Goal: Task Accomplishment & Management: Use online tool/utility

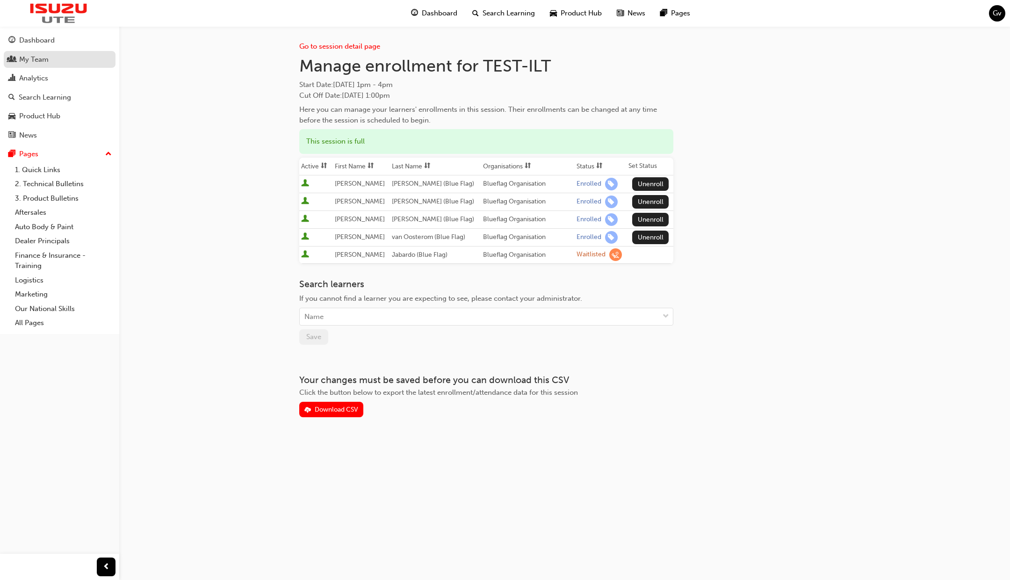
click at [53, 59] on div "My Team" at bounding box center [59, 60] width 102 height 12
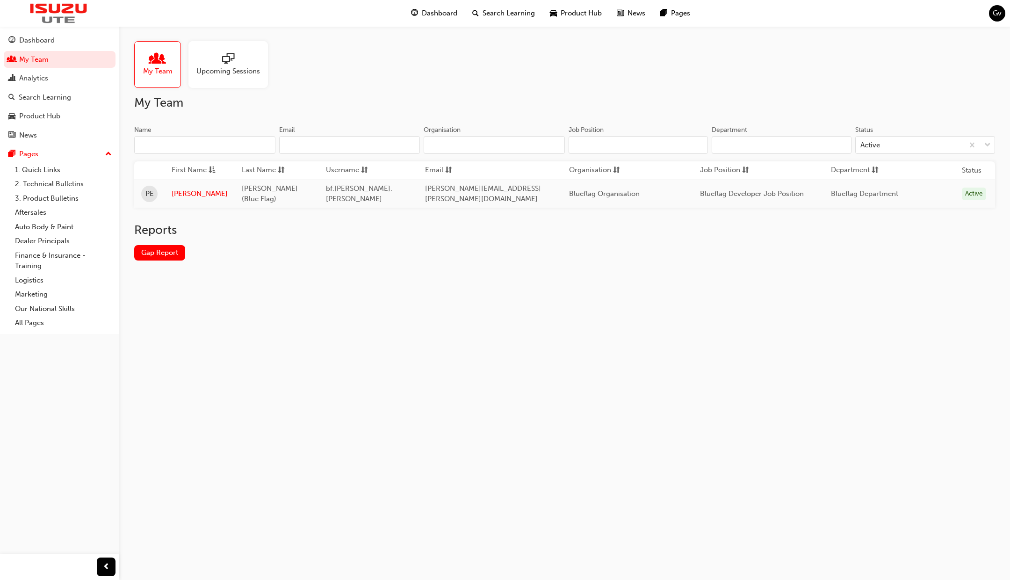
click at [234, 63] on div at bounding box center [228, 59] width 64 height 13
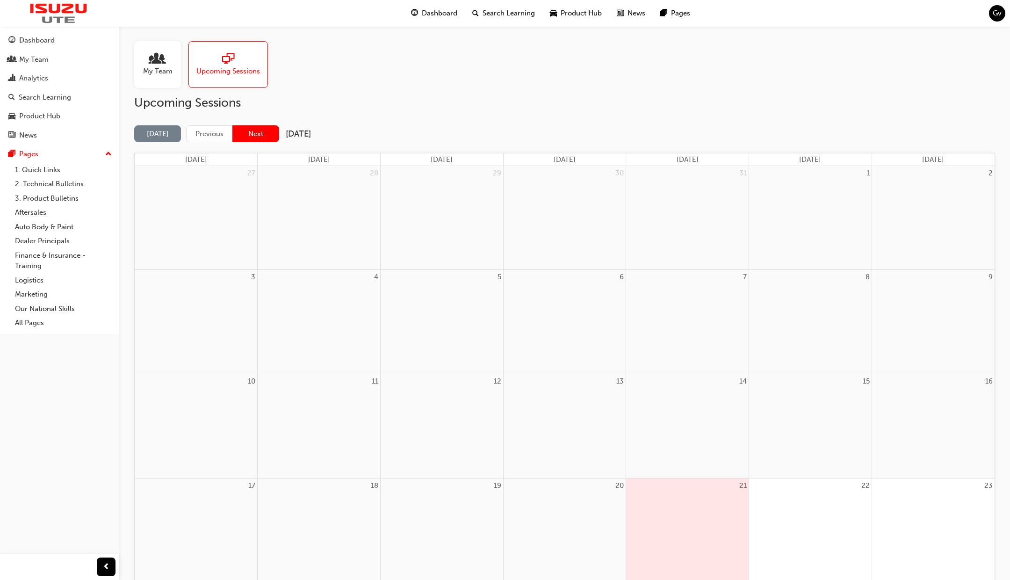
click at [252, 130] on button "Next" at bounding box center [255, 133] width 47 height 17
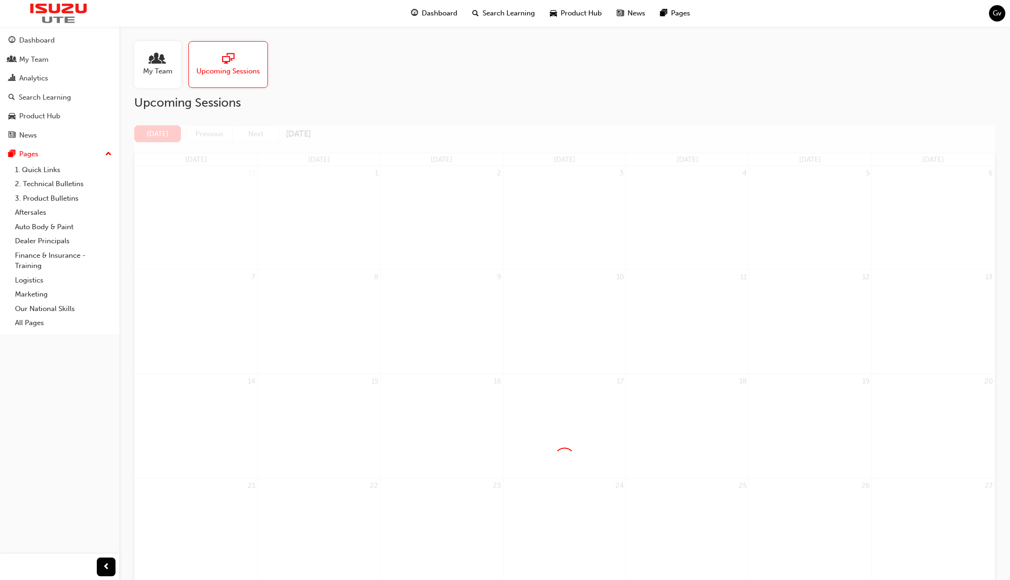
click at [252, 130] on div at bounding box center [564, 457] width 861 height 665
click at [254, 133] on button "Next" at bounding box center [255, 133] width 47 height 17
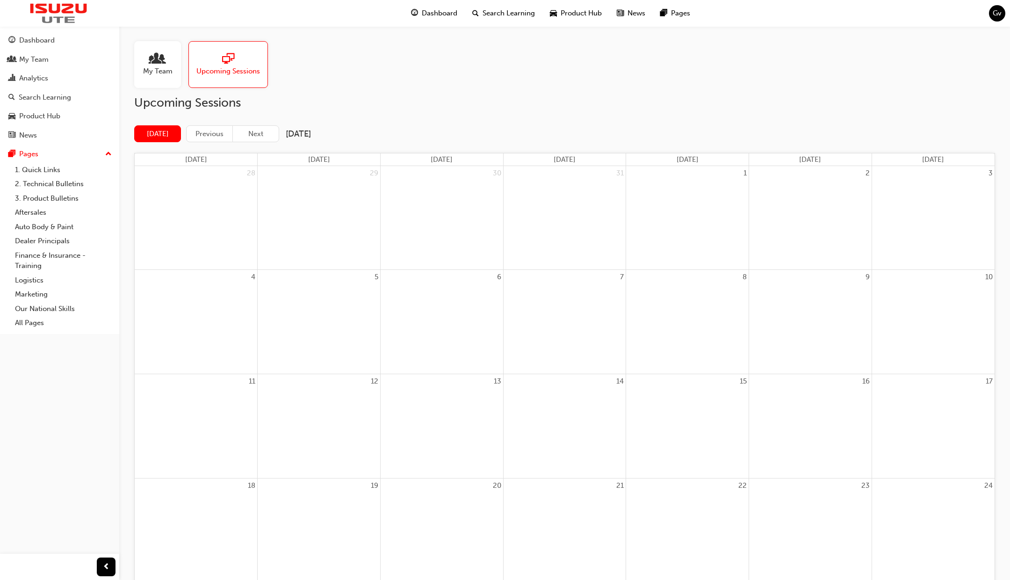
click at [254, 133] on button "Next" at bounding box center [255, 133] width 47 height 17
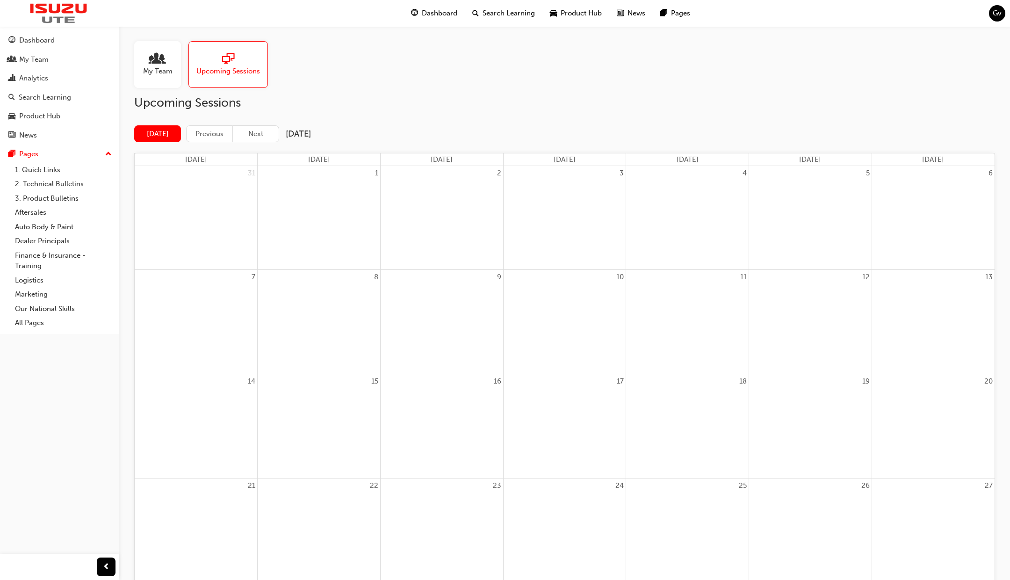
click at [254, 133] on button "Next" at bounding box center [255, 133] width 47 height 17
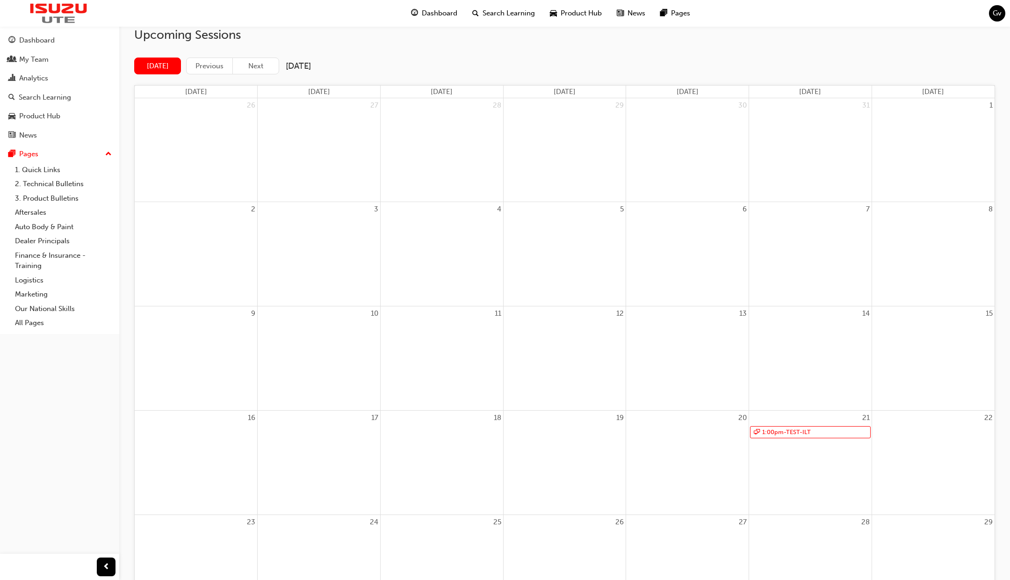
scroll to position [102, 0]
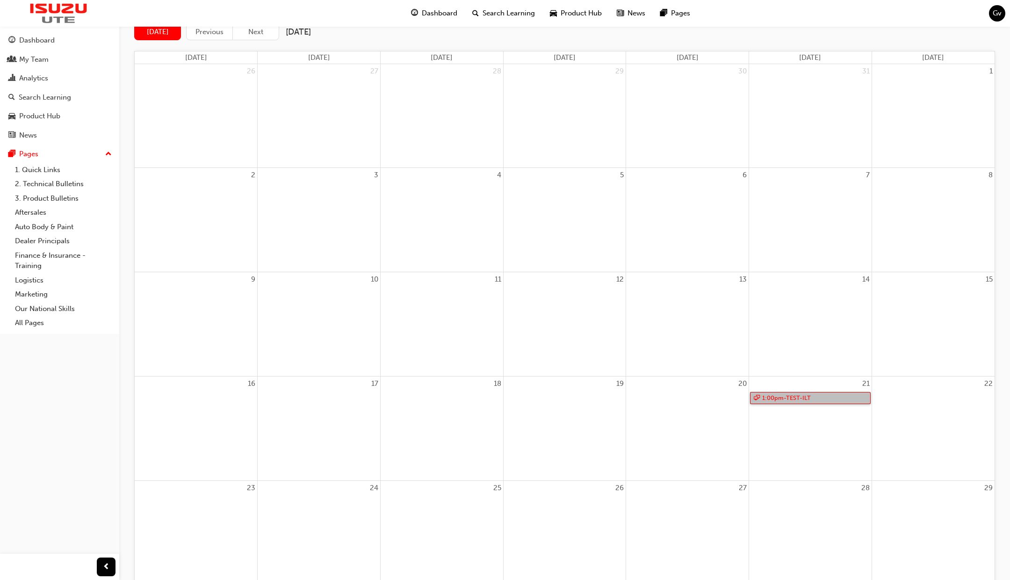
click at [793, 397] on link "1:00pm - TEST-ILT" at bounding box center [810, 398] width 121 height 13
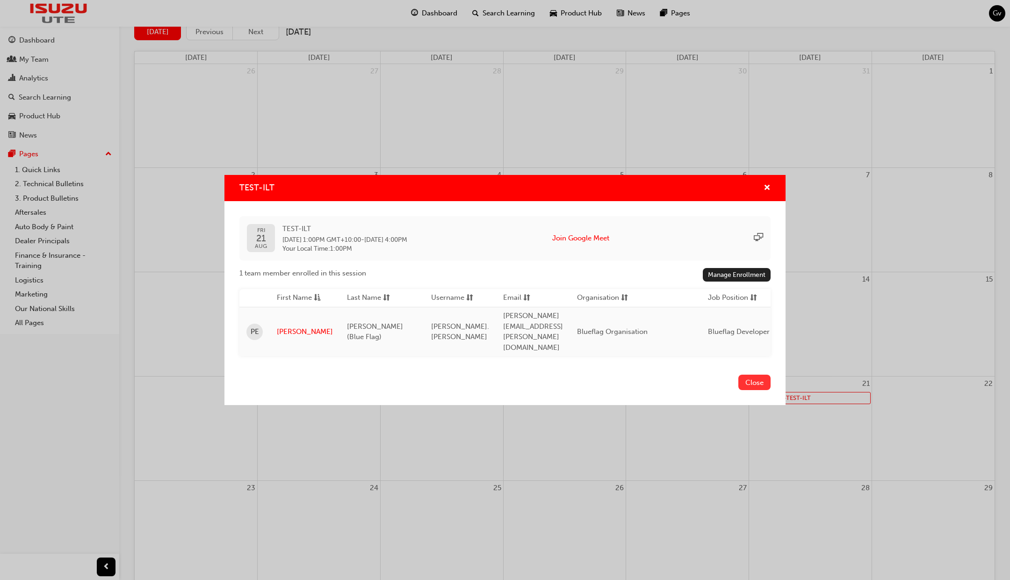
click at [759, 375] on button "Close" at bounding box center [754, 382] width 32 height 15
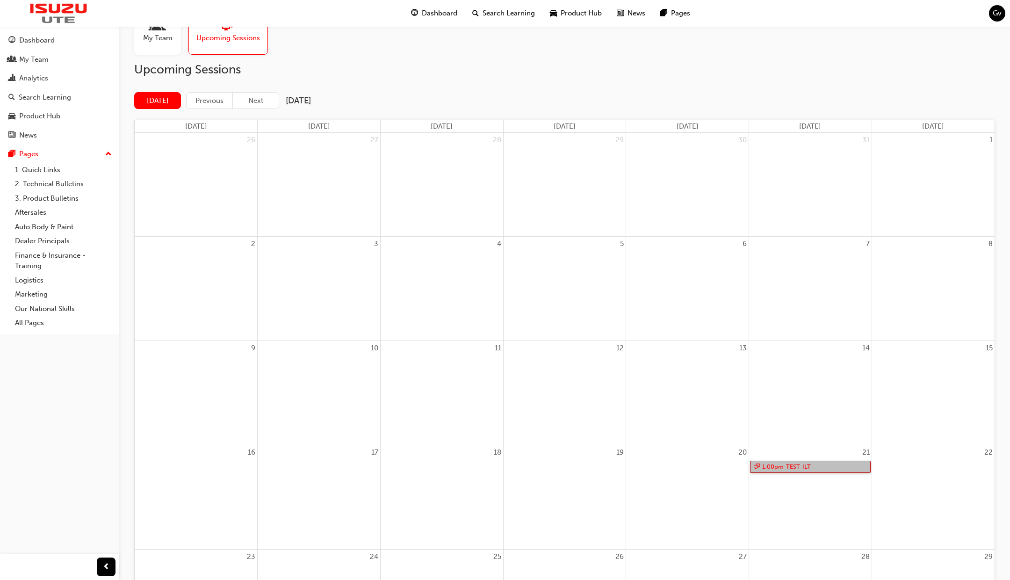
scroll to position [0, 0]
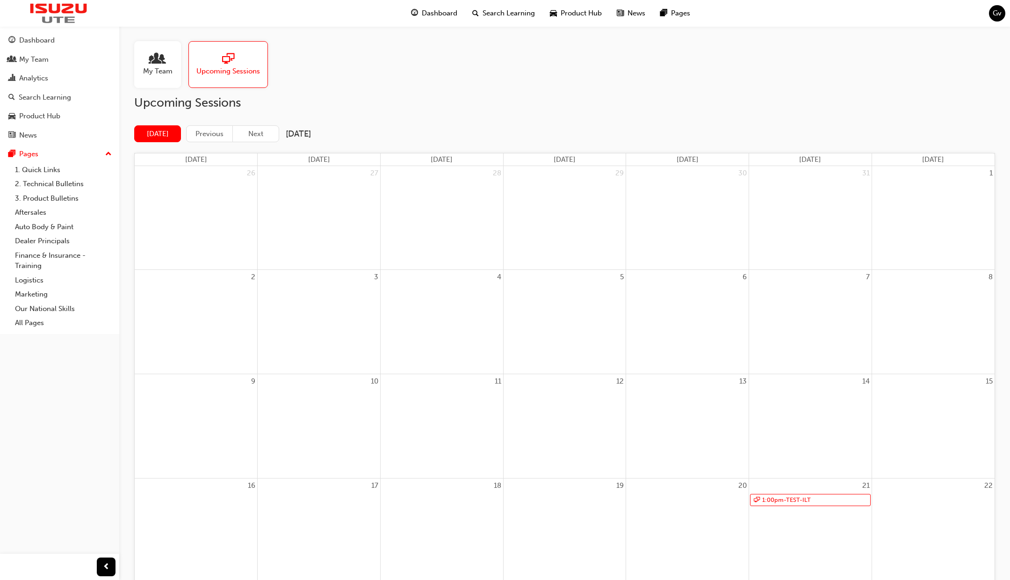
click at [447, 11] on span "Dashboard" at bounding box center [440, 13] width 36 height 11
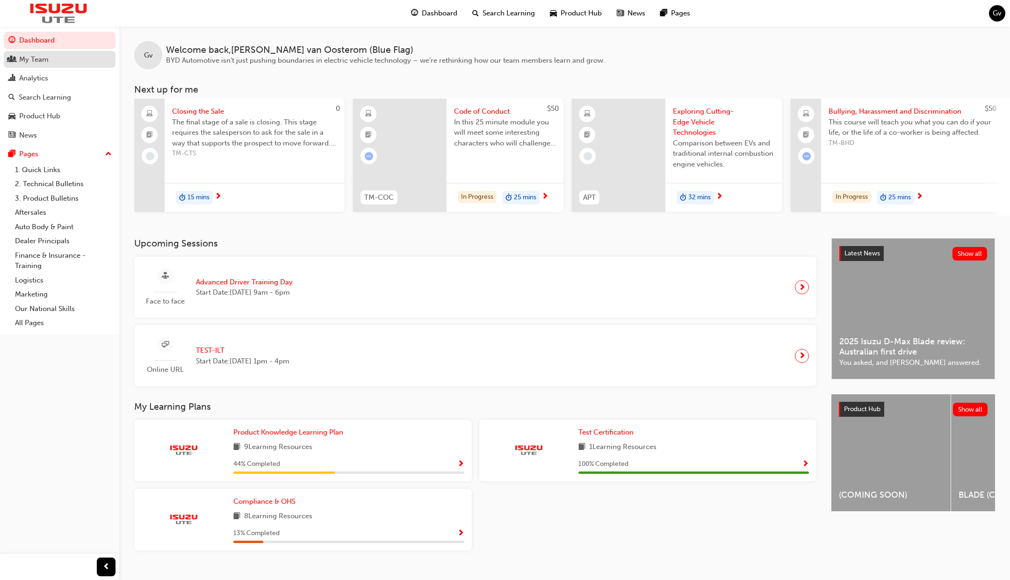
click at [59, 61] on div "My Team" at bounding box center [59, 60] width 102 height 12
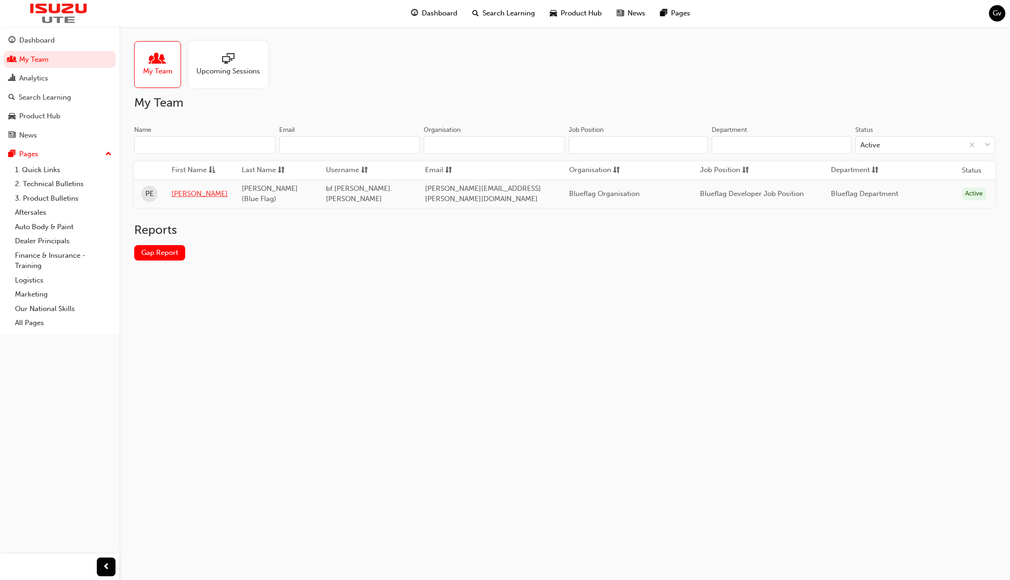
click at [181, 189] on link "Paul" at bounding box center [200, 193] width 56 height 11
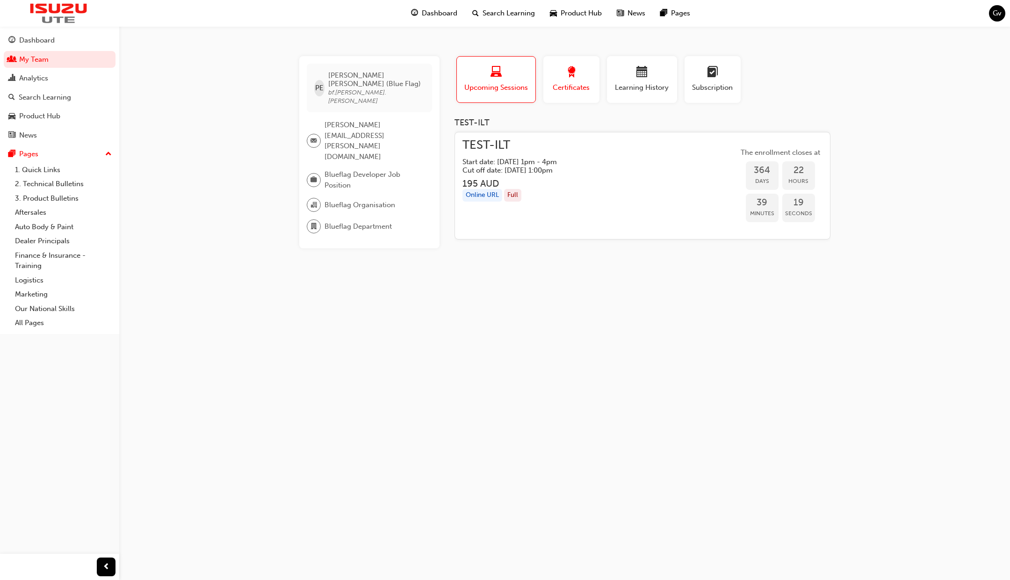
click at [583, 95] on button "Certificates" at bounding box center [571, 79] width 56 height 47
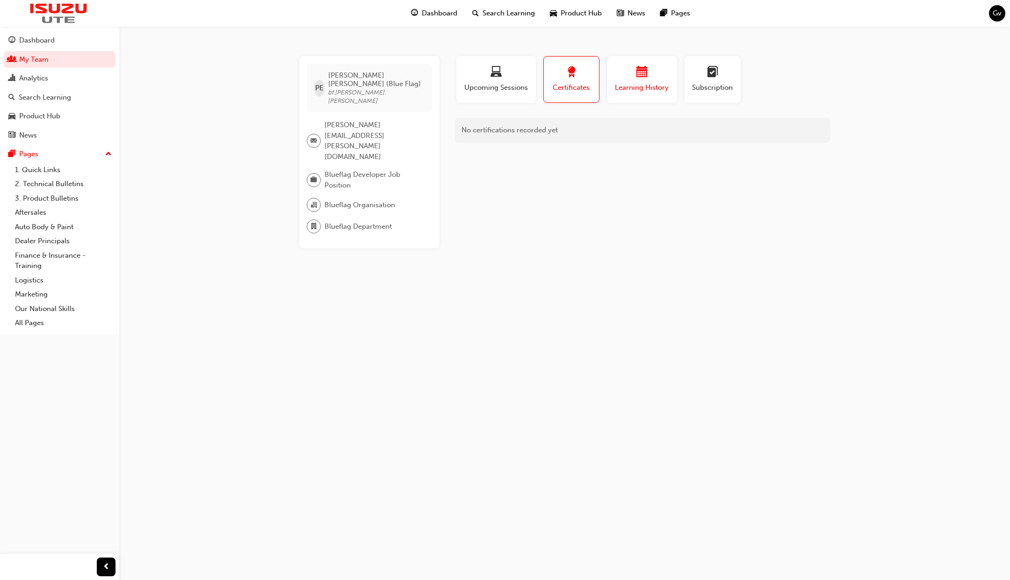
click at [646, 92] on span "Learning History" at bounding box center [642, 87] width 56 height 11
click at [696, 94] on button "Subscription" at bounding box center [712, 79] width 56 height 47
click at [52, 42] on div "Dashboard" at bounding box center [37, 40] width 36 height 11
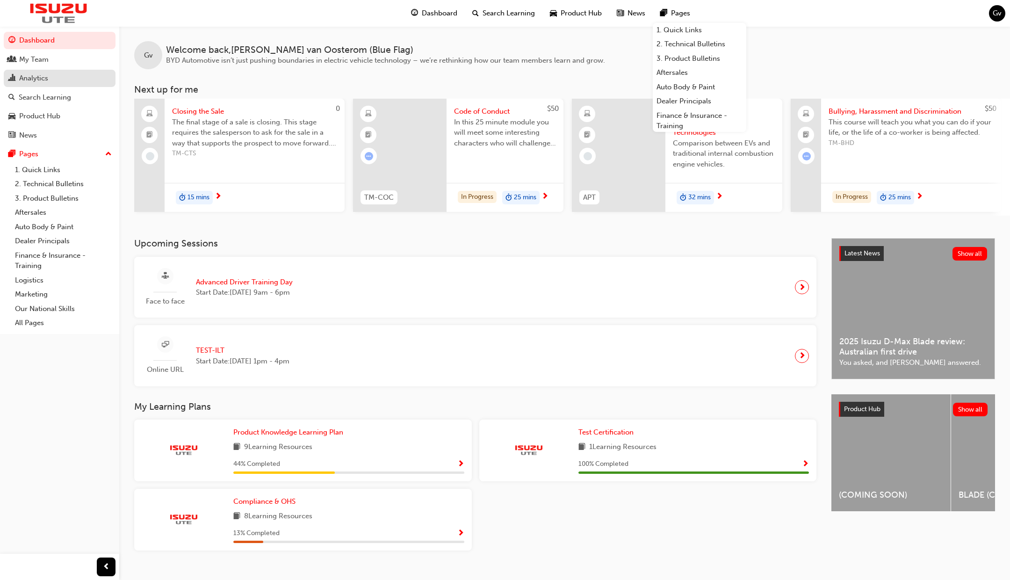
click at [60, 86] on link "Analytics" at bounding box center [60, 78] width 112 height 17
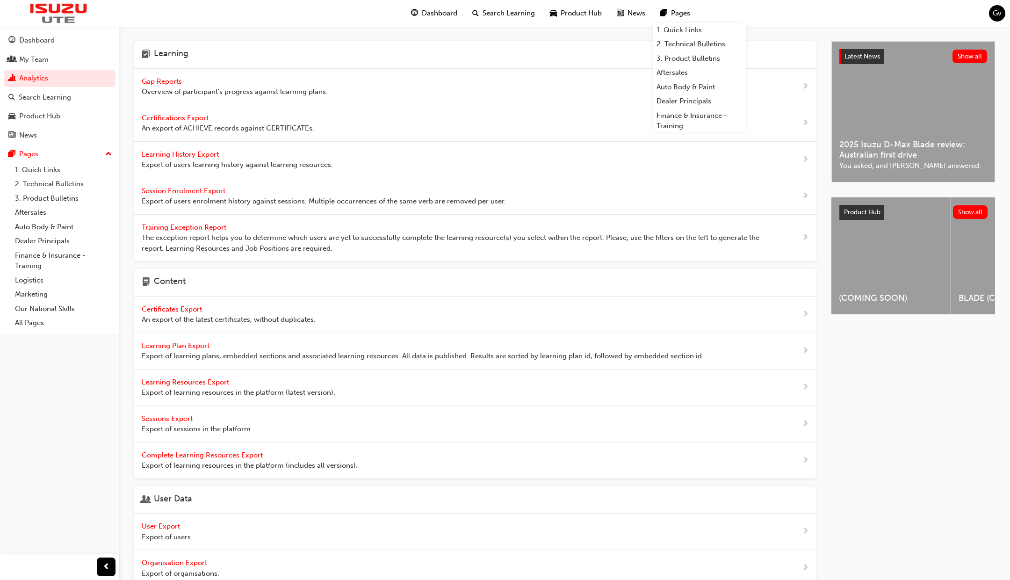
click at [189, 152] on span "Learning History Export" at bounding box center [181, 154] width 79 height 8
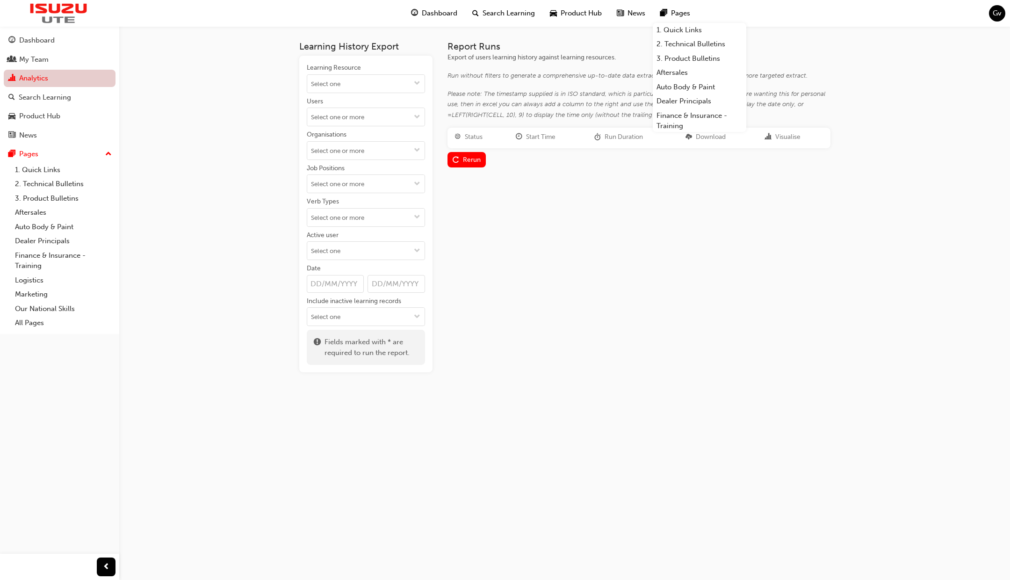
click at [56, 82] on link "Analytics" at bounding box center [60, 78] width 112 height 17
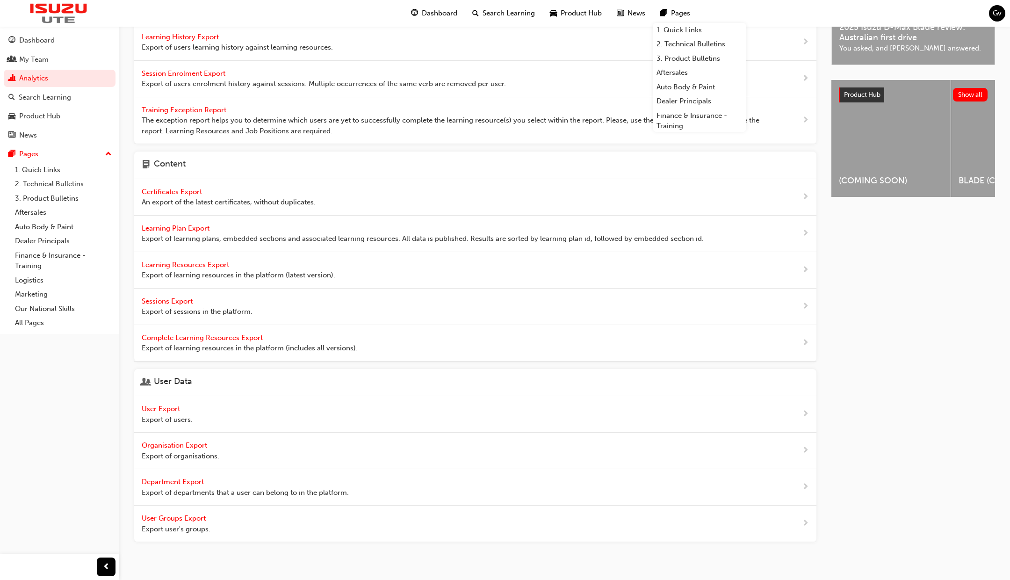
scroll to position [122, 0]
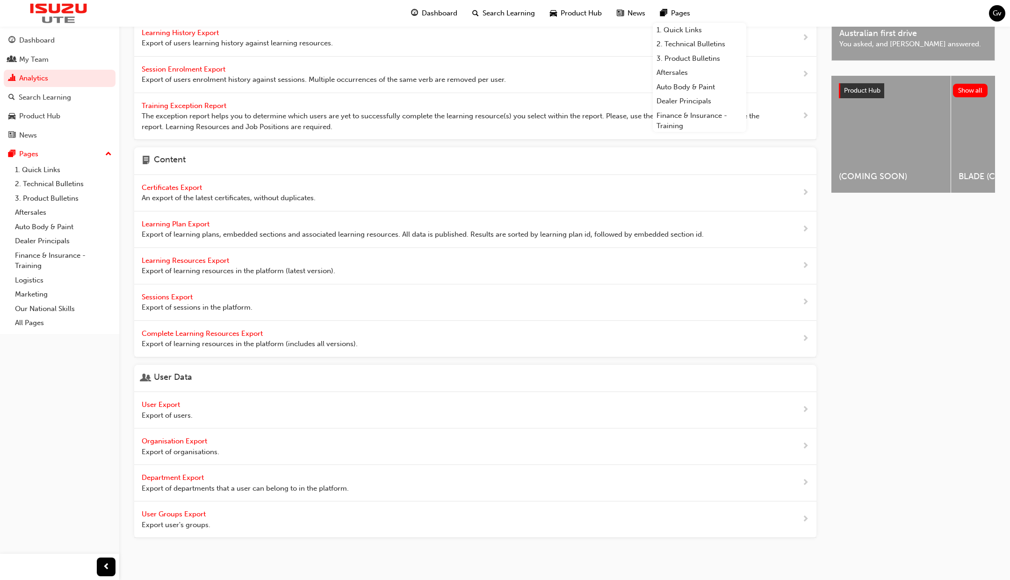
click at [172, 404] on span "User Export" at bounding box center [162, 404] width 40 height 8
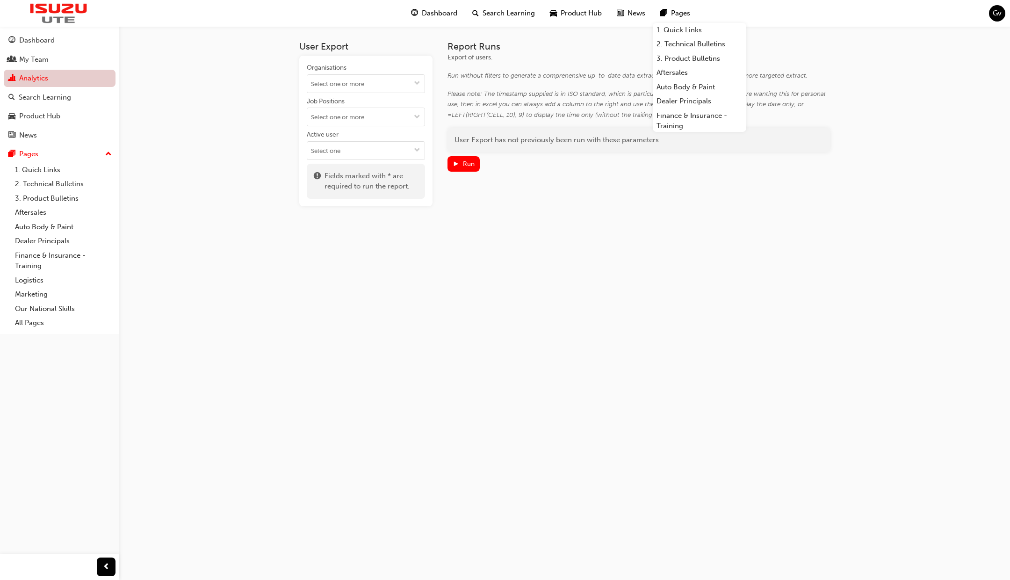
click at [64, 80] on link "Analytics" at bounding box center [60, 78] width 112 height 17
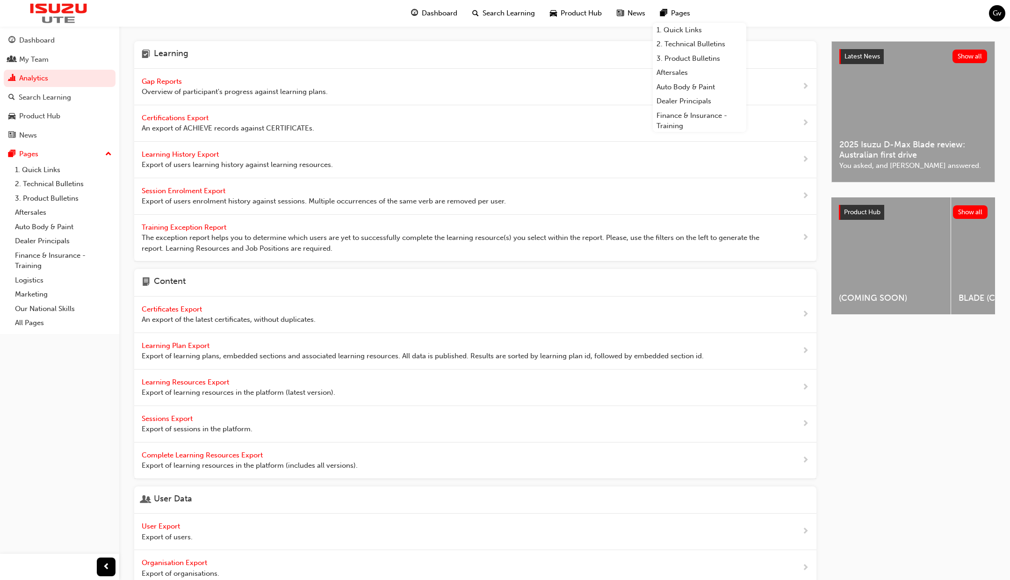
click at [192, 152] on span "Learning History Export" at bounding box center [181, 154] width 79 height 8
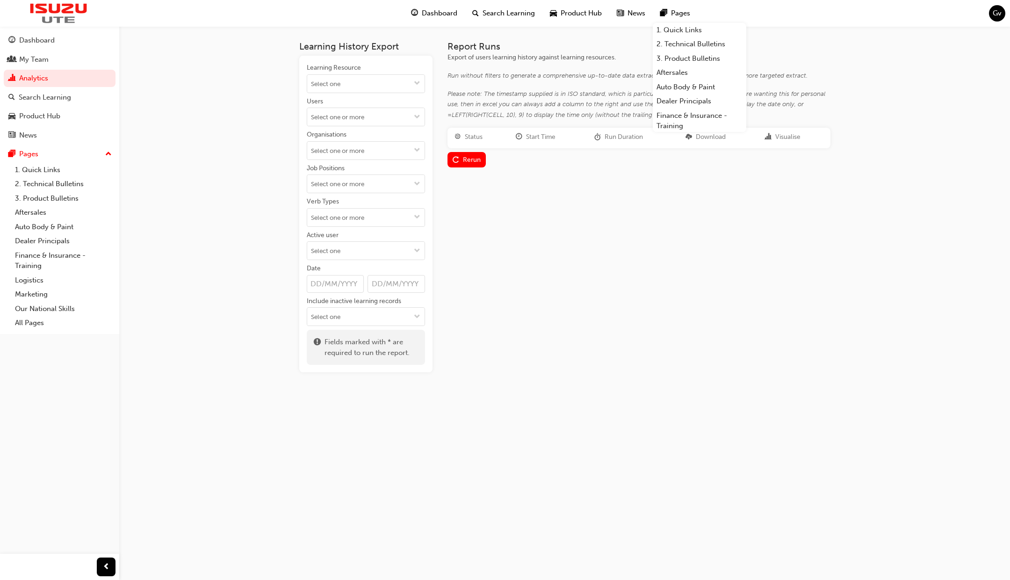
click at [489, 262] on div "Report Runs Export of users learning history against learning resources. Run wi…" at bounding box center [638, 206] width 383 height 331
click at [717, 7] on div "Dashboard Search Learning Product Hub News Pages Gv" at bounding box center [505, 13] width 1010 height 27
click at [551, 259] on div "Report Runs Export of users learning history against learning resources. Run wi…" at bounding box center [638, 206] width 383 height 331
click at [993, 14] on span "Gv" at bounding box center [997, 13] width 9 height 11
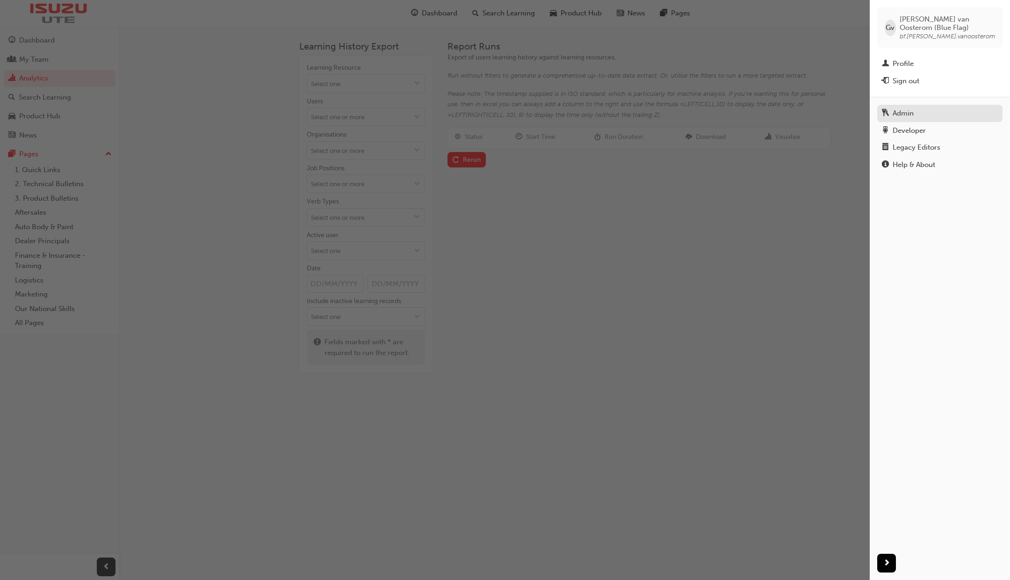
click at [941, 113] on div "Admin" at bounding box center [940, 114] width 116 height 12
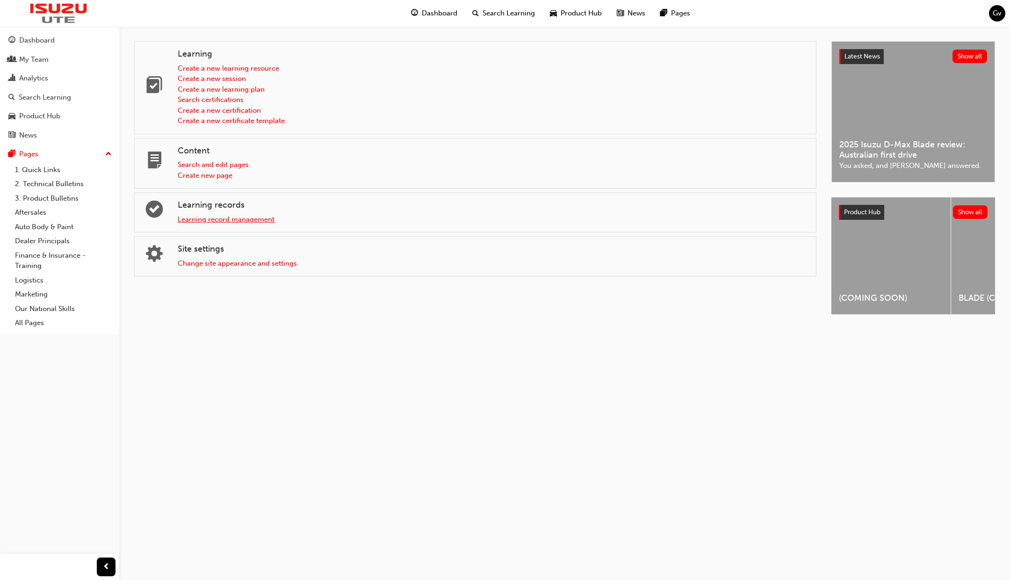
click at [253, 218] on link "Learning record management" at bounding box center [226, 219] width 97 height 8
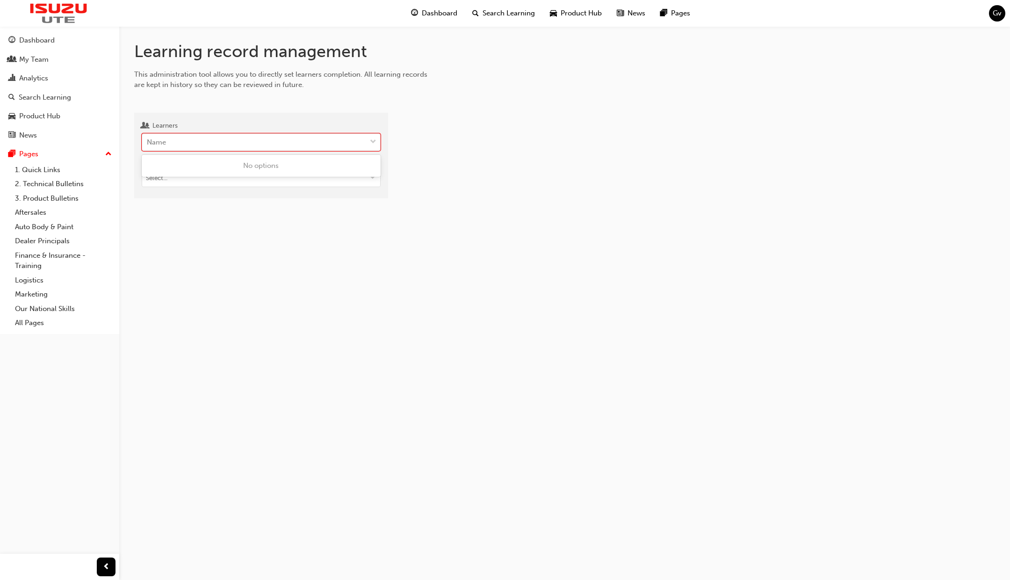
click at [293, 141] on div "Name" at bounding box center [254, 142] width 224 height 16
click at [148, 141] on input "Learners 0 results available. Use Up and Down to choose options, press Enter to…" at bounding box center [147, 142] width 1 height 8
type input "van"
click at [263, 180] on span "Glenn van Oosterom Normal (Blue Flag) - Blueflag Organisation" at bounding box center [245, 184] width 196 height 8
click at [230, 181] on input "Target type" at bounding box center [261, 179] width 238 height 18
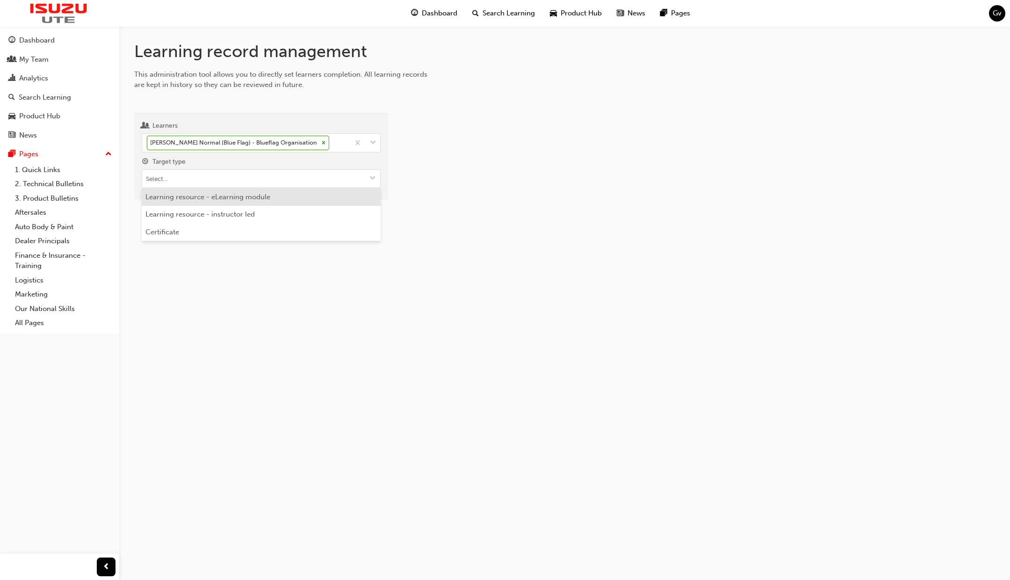
click at [229, 203] on li "Learning resource - eLearning module" at bounding box center [261, 197] width 239 height 18
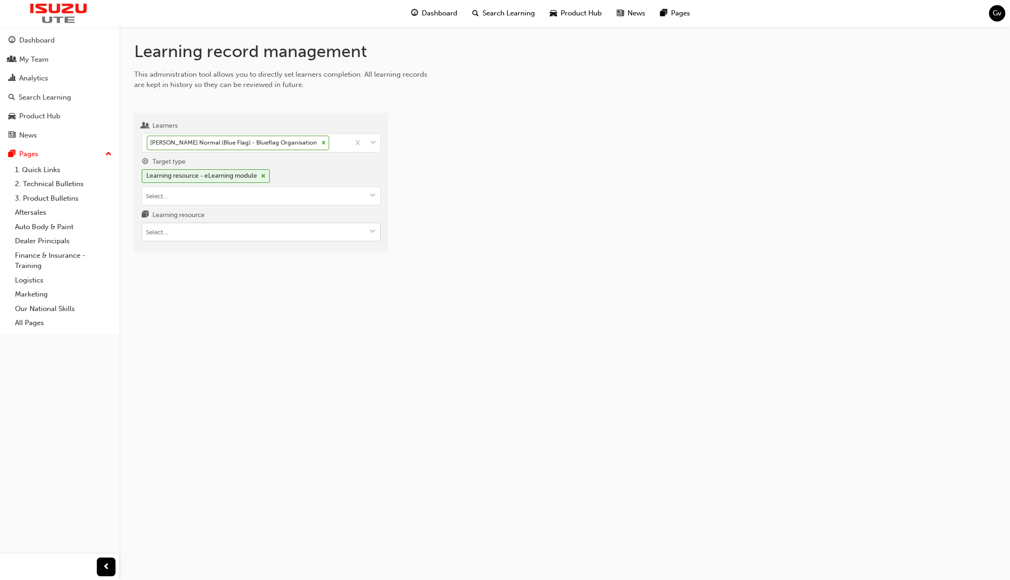
click at [219, 230] on input "Learning resource" at bounding box center [261, 232] width 238 height 18
type input "sal"
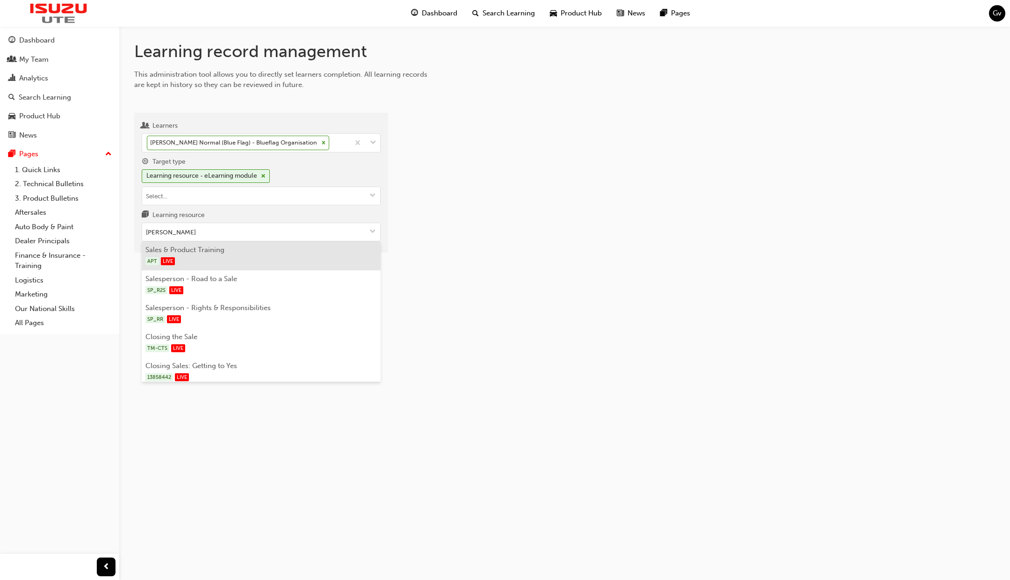
click at [220, 257] on div "APT LIVE" at bounding box center [261, 261] width 232 height 12
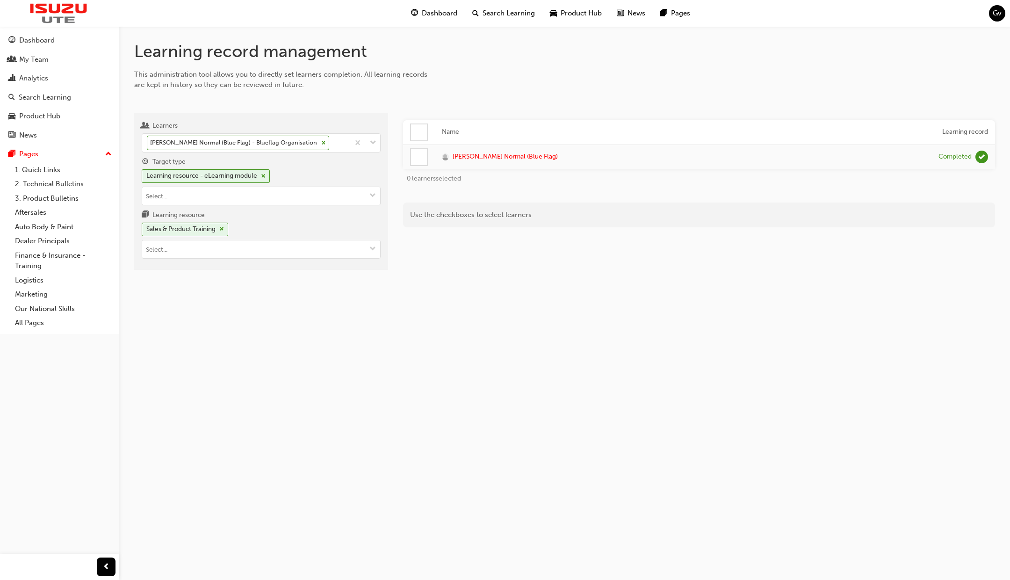
click at [419, 157] on div at bounding box center [419, 157] width 16 height 16
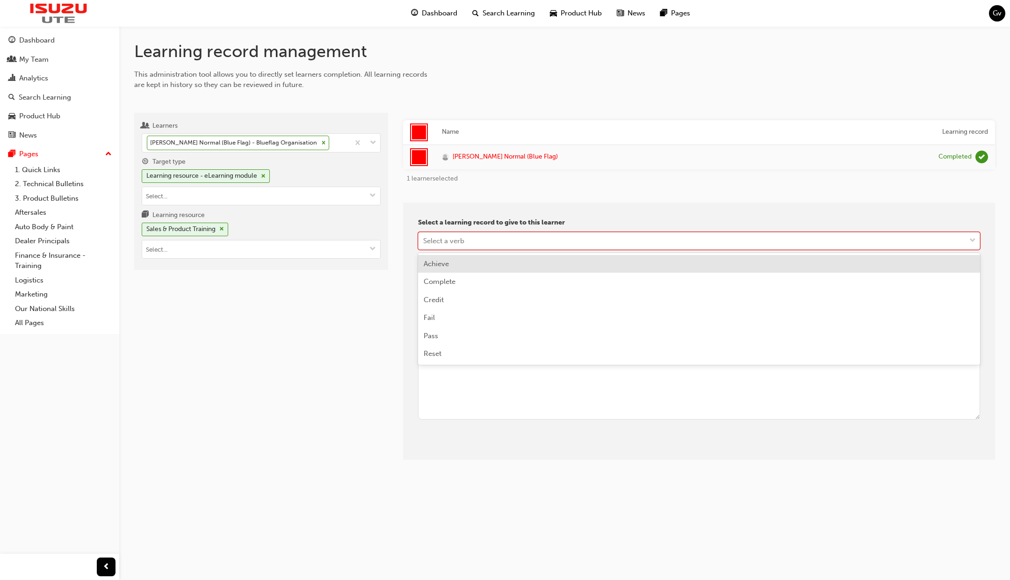
click at [479, 239] on div "Select a verb" at bounding box center [691, 240] width 547 height 16
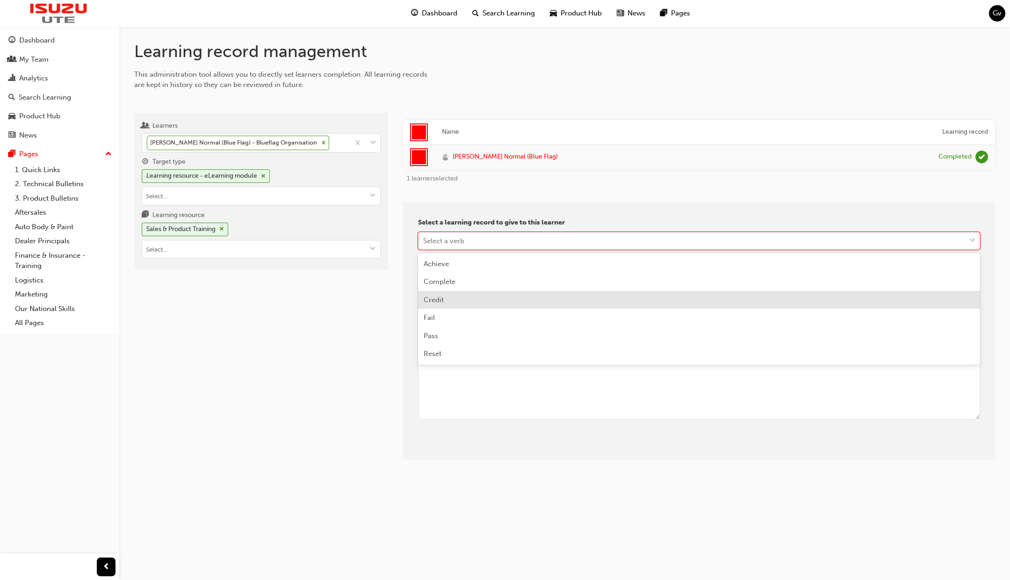
click at [461, 302] on div "Credit" at bounding box center [699, 300] width 562 height 18
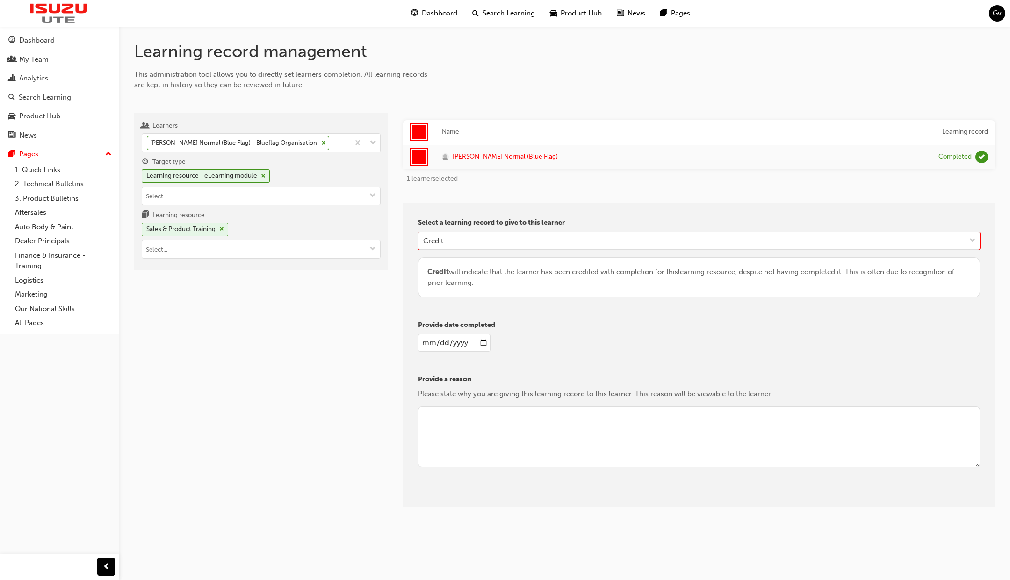
click at [480, 338] on input "date" at bounding box center [454, 343] width 72 height 18
type input "2025-08-04"
click at [343, 143] on div "Glenn van Oosterom Normal (Blue Flag) - Blueflag Organisation" at bounding box center [245, 143] width 207 height 18
click at [332, 143] on input "Learners Glenn van Oosterom Normal (Blue Flag) - Blueflag Organisation" at bounding box center [331, 142] width 1 height 8
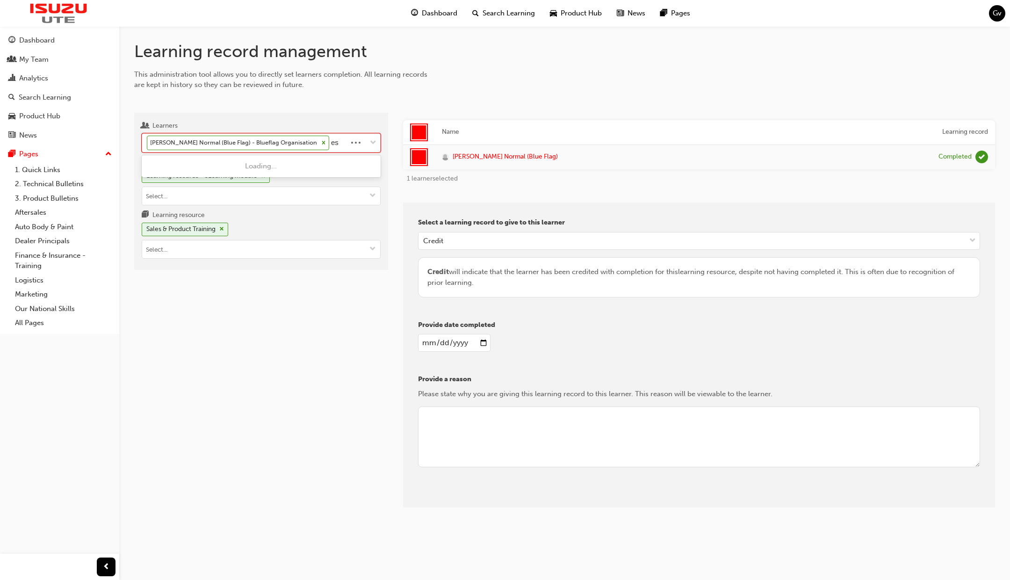
type input "ess"
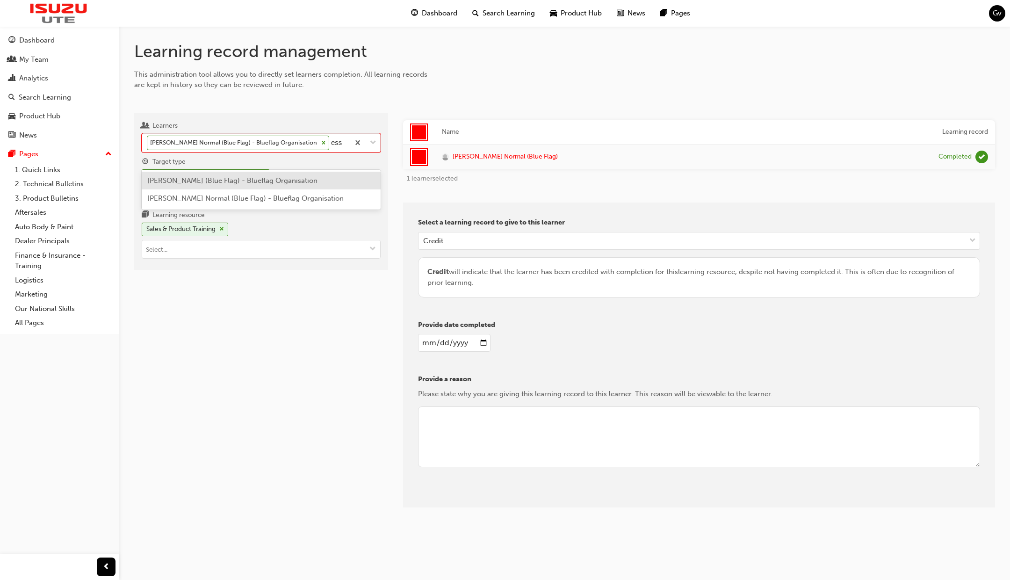
click at [258, 177] on span "Paul Esson (Blue Flag) - Blueflag Organisation" at bounding box center [232, 180] width 170 height 8
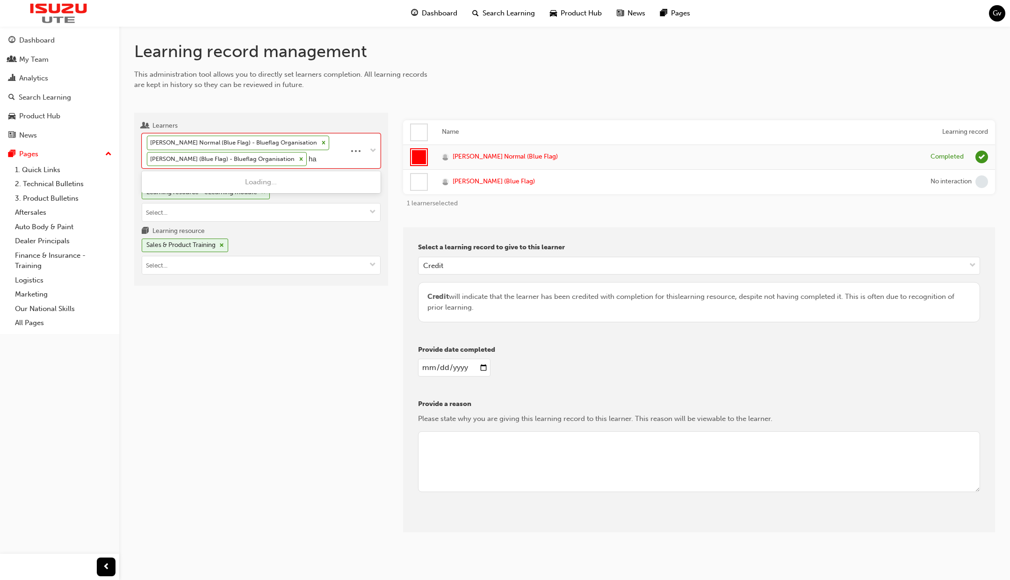
type input "h"
type input "ryan"
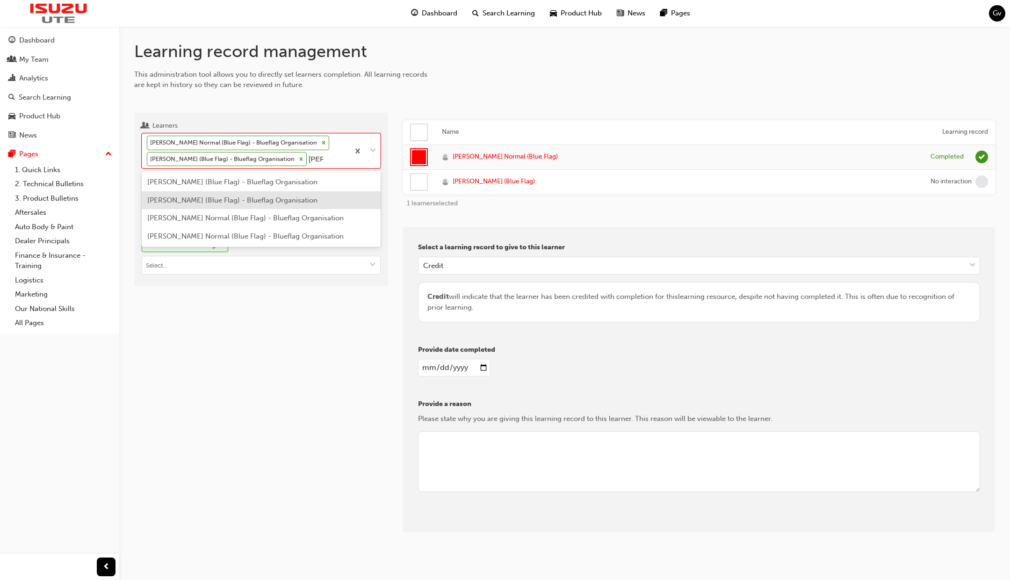
click at [264, 199] on span "Hannah Ryan (Blue Flag) - Blueflag Organisation" at bounding box center [232, 200] width 170 height 8
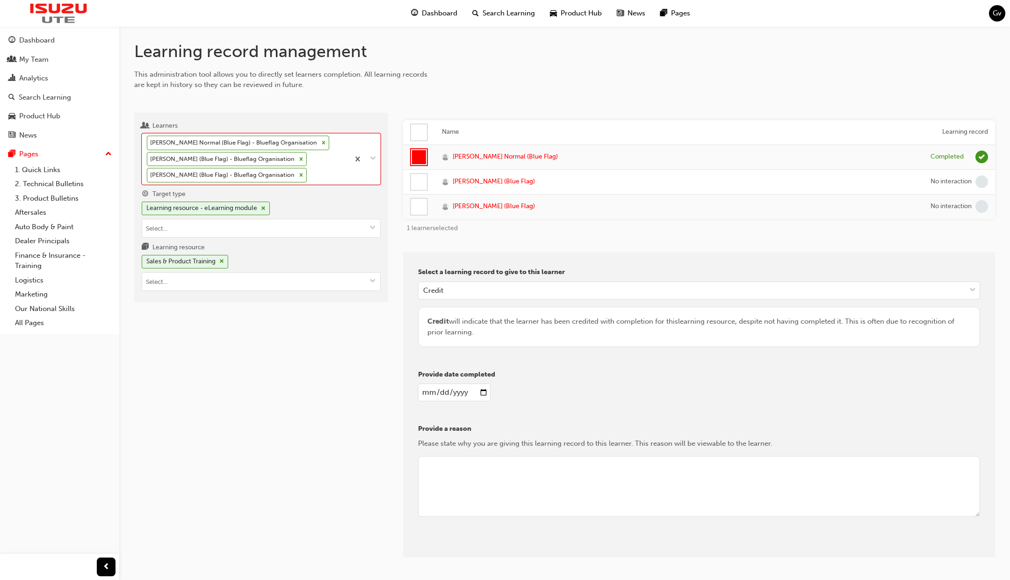
click at [417, 179] on div at bounding box center [419, 182] width 16 height 16
click at [423, 208] on div at bounding box center [419, 207] width 16 height 16
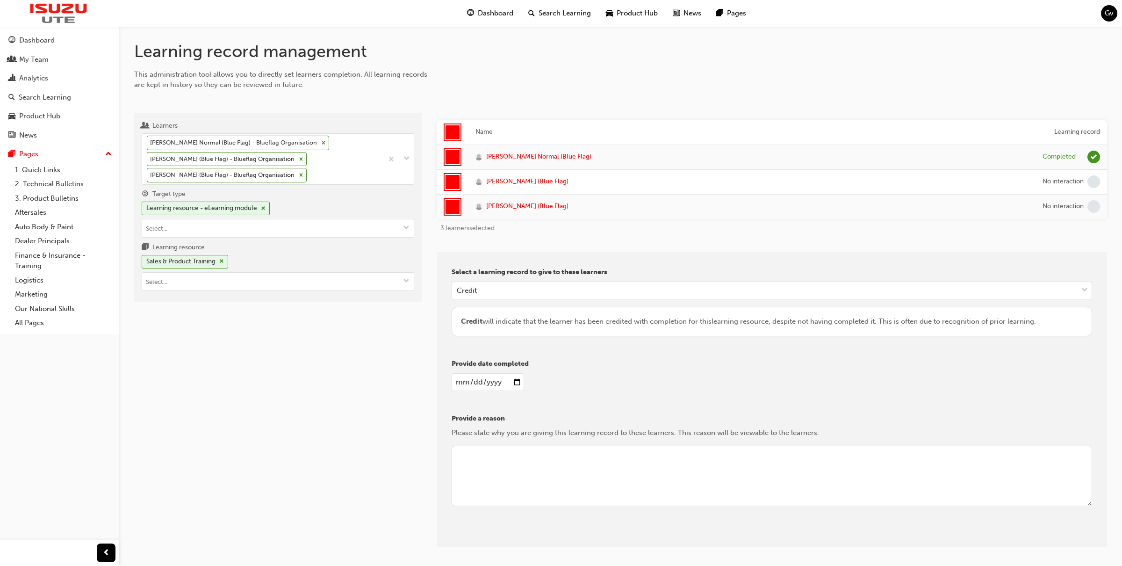
click at [65, 41] on div "Dashboard" at bounding box center [59, 41] width 102 height 12
